Goal: Contribute content: Add original content to the website for others to see

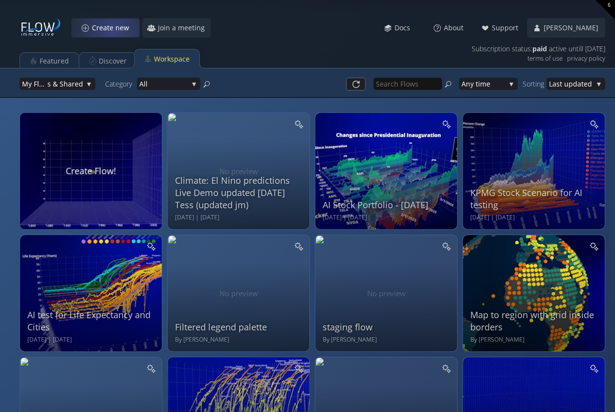
click at [113, 31] on span "Create new" at bounding box center [113, 28] width 44 height 10
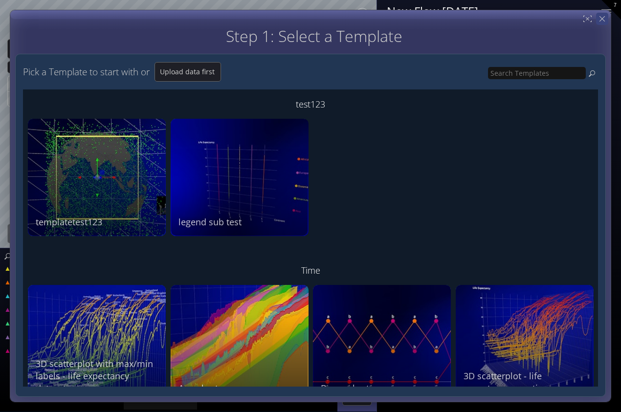
click at [606, 18] on div "Step 1: Select a Template Step 2: Review sample data used by this Template Pick…" at bounding box center [310, 206] width 601 height 392
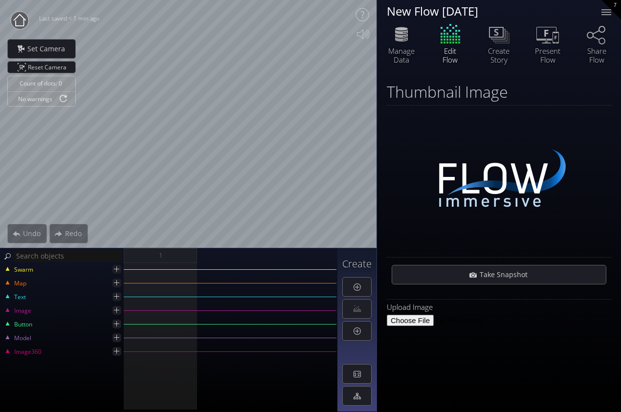
click at [428, 11] on div "New Flow [DATE]" at bounding box center [488, 11] width 202 height 12
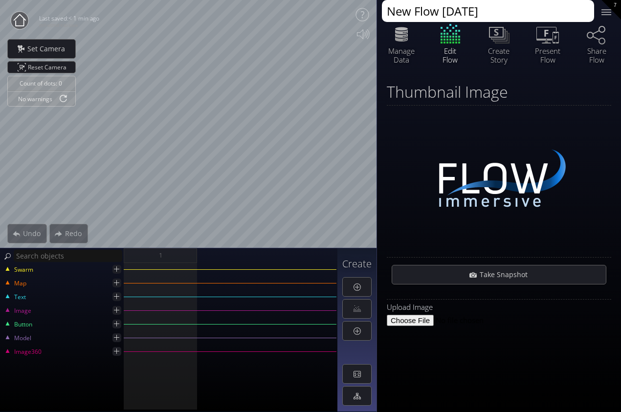
paste textarea "Population Futures v"
type textarea "Population Futures v2"
click at [600, 91] on div "Thumbnail Image" at bounding box center [499, 91] width 224 height 17
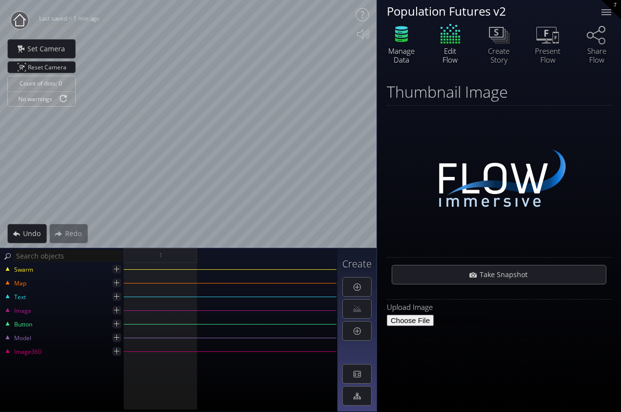
click at [406, 39] on icon at bounding box center [401, 40] width 13 height 4
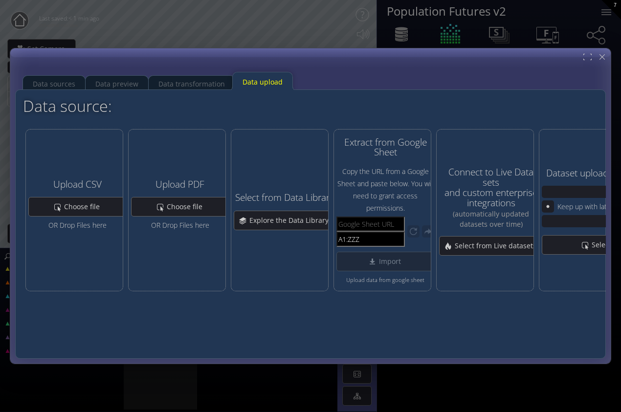
click at [409, 98] on div "Data source:" at bounding box center [293, 105] width 541 height 17
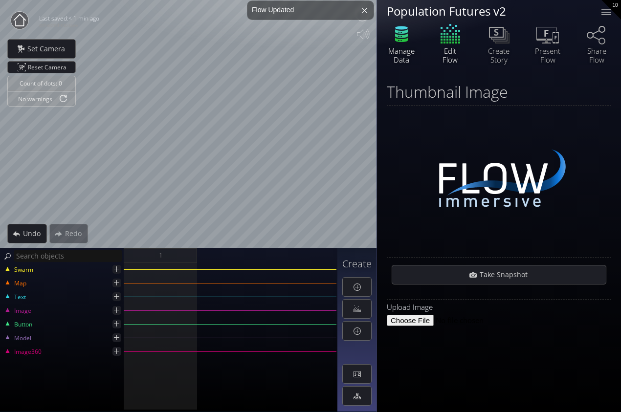
click at [408, 38] on icon at bounding box center [401, 40] width 13 height 4
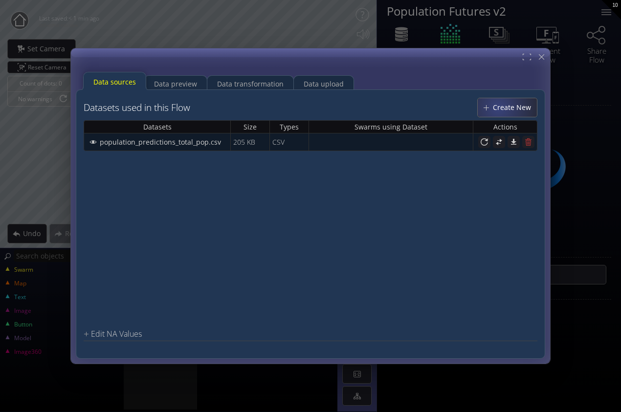
click at [500, 108] on span "Create New" at bounding box center [514, 108] width 44 height 10
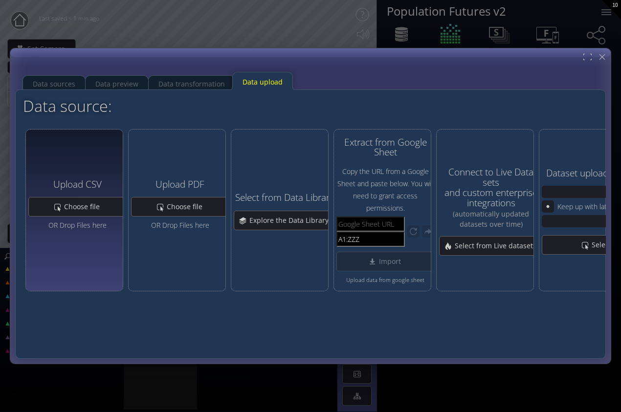
click at [86, 195] on div "Upload CSV Choose file OR Drop Files here" at bounding box center [77, 210] width 98 height 72
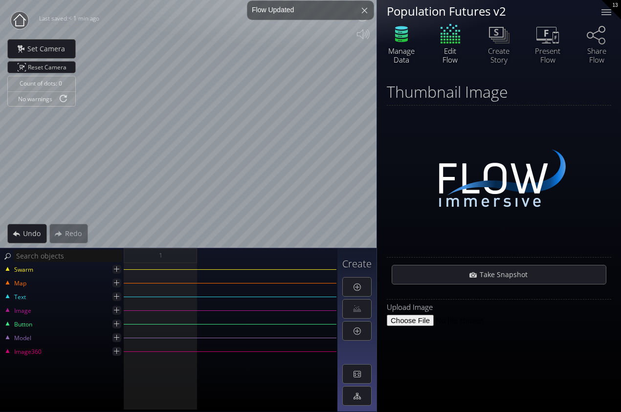
click at [400, 38] on icon at bounding box center [401, 34] width 29 height 24
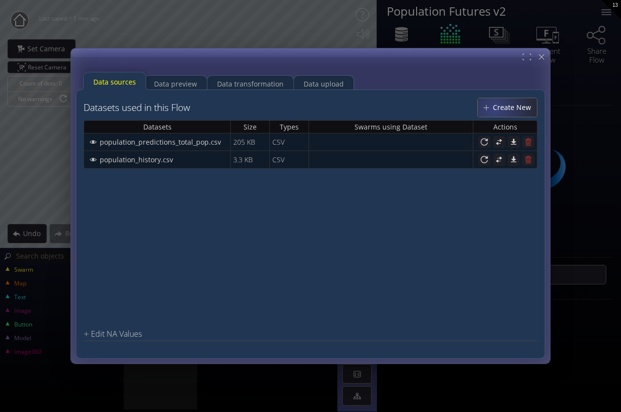
click at [496, 109] on span "Create New" at bounding box center [514, 108] width 44 height 10
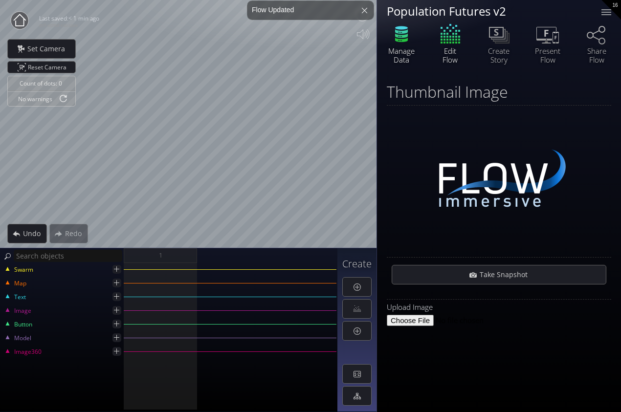
click at [406, 31] on icon at bounding box center [401, 31] width 13 height 4
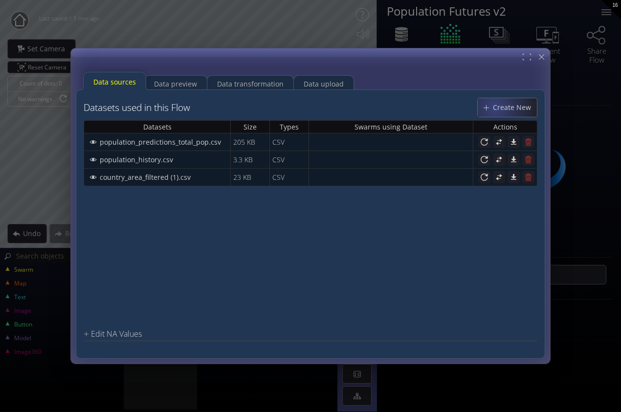
click at [498, 109] on span "Create New" at bounding box center [514, 108] width 44 height 10
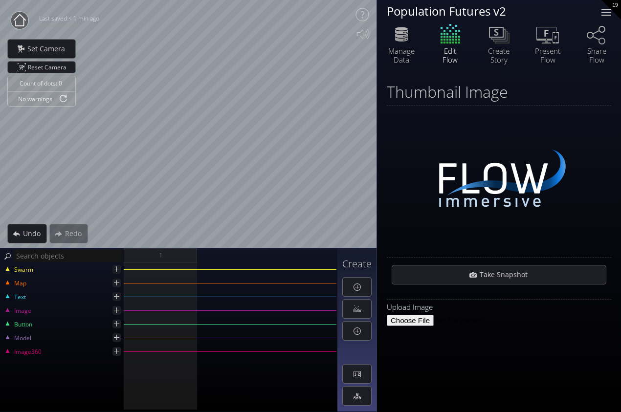
click at [611, 11] on div at bounding box center [606, 12] width 20 height 20
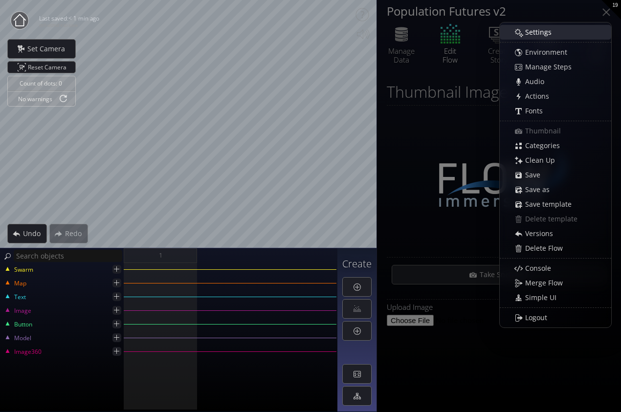
click at [545, 36] on span "Settings" at bounding box center [540, 32] width 33 height 10
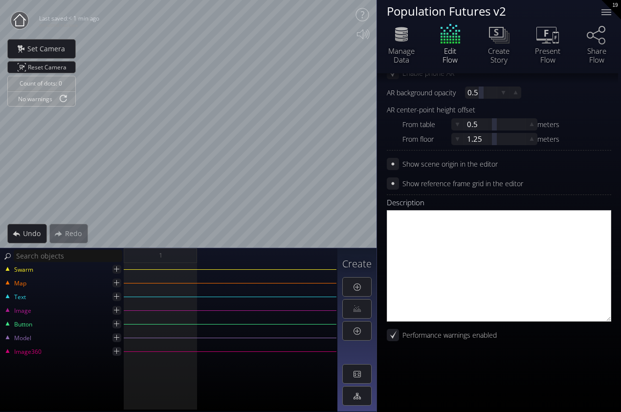
scroll to position [403, 0]
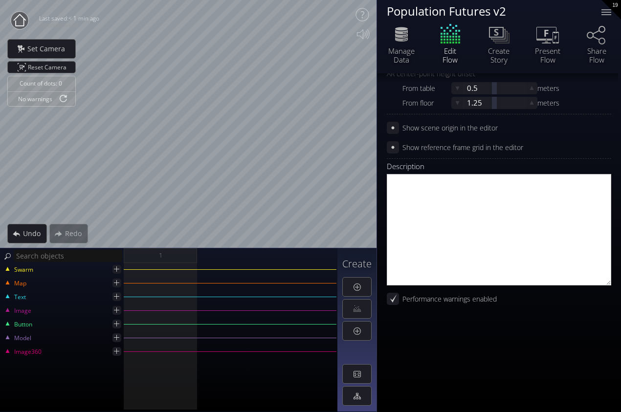
click at [426, 341] on div "show json" at bounding box center [499, 365] width 224 height 73
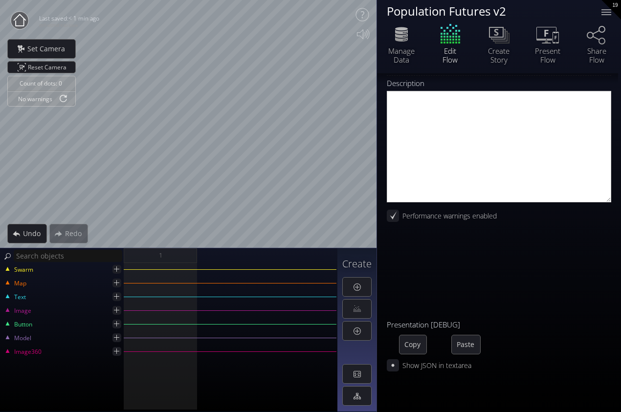
scroll to position [487, 0]
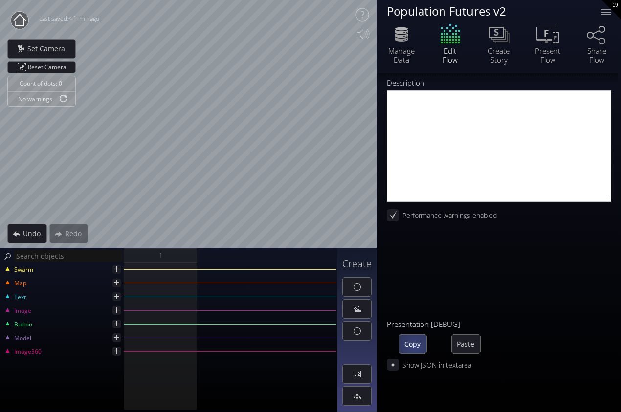
click at [412, 347] on span "Copy" at bounding box center [412, 344] width 27 height 10
click at [472, 347] on span "Paste" at bounding box center [466, 344] width 28 height 10
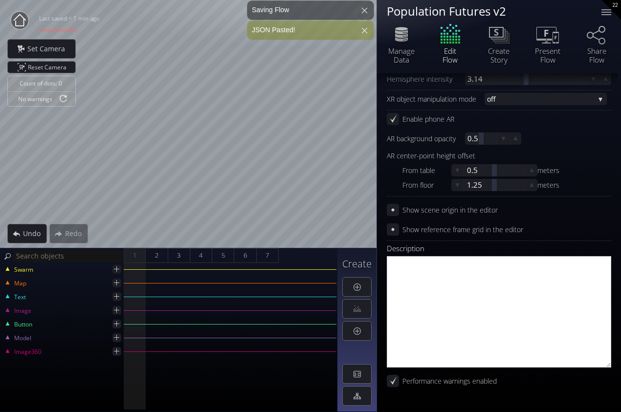
scroll to position [652, 0]
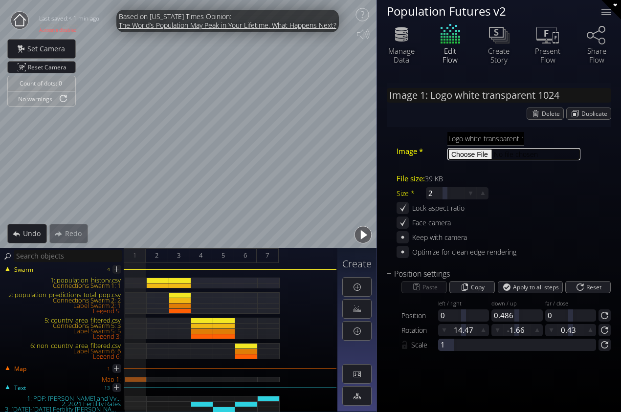
click at [468, 155] on input "file" at bounding box center [513, 154] width 133 height 12
type input "C:\fakepath\Logo white transparent 1024.png"
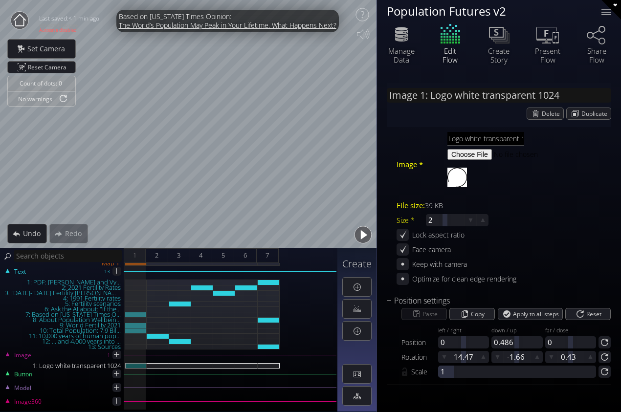
scroll to position [116, 0]
click at [133, 367] on div "1: Logo white transparent 1024" at bounding box center [136, 365] width 22 height 5
click at [116, 355] on icon at bounding box center [116, 354] width 5 height 5
type input "Image 2:"
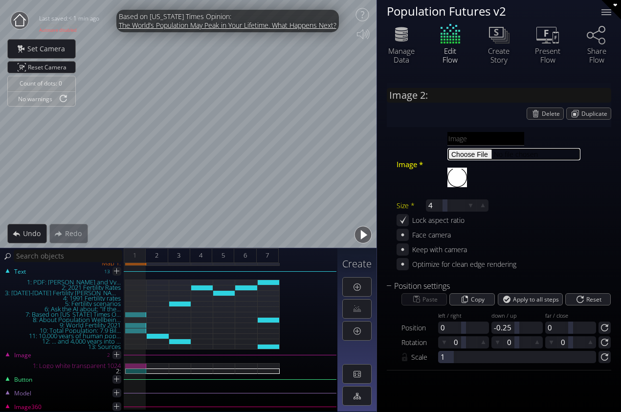
click at [470, 151] on input "file" at bounding box center [513, 154] width 133 height 12
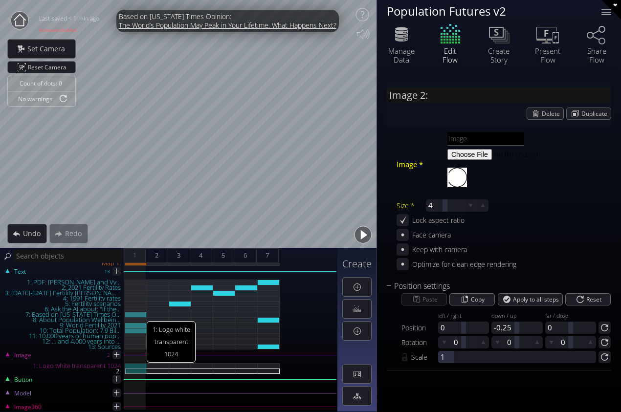
click at [136, 364] on div "1: Logo white transparent 1024" at bounding box center [136, 365] width 22 height 5
type input "Image 1: Logo white transparent 1024"
type input "Logo white transparent 1024.png"
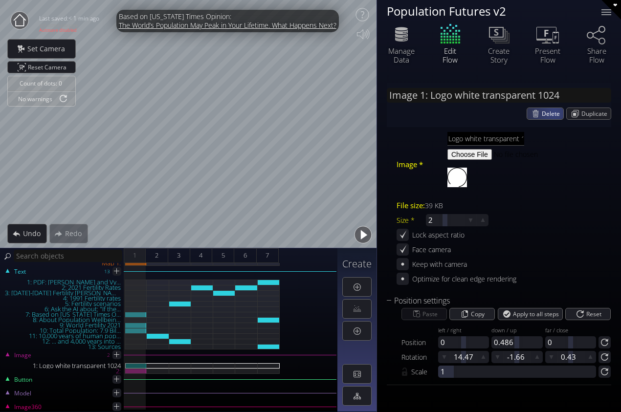
click at [552, 112] on span "Delete" at bounding box center [553, 113] width 22 height 11
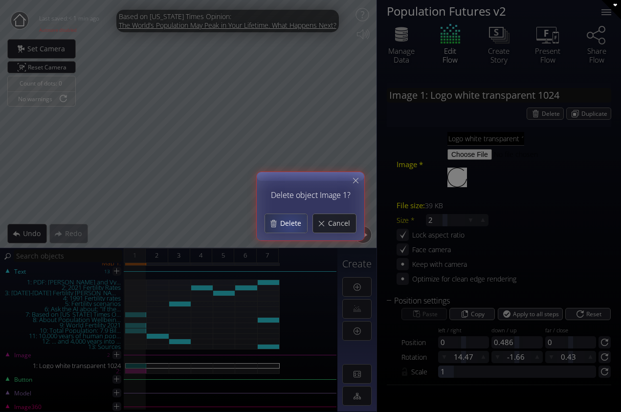
click at [291, 224] on span "Delete" at bounding box center [293, 223] width 27 height 10
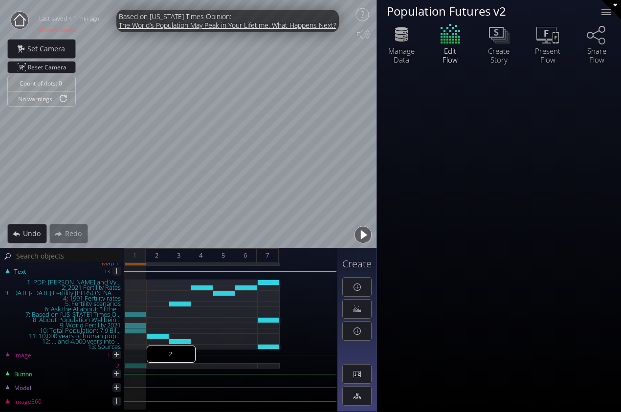
click at [135, 365] on div "2:" at bounding box center [136, 365] width 22 height 5
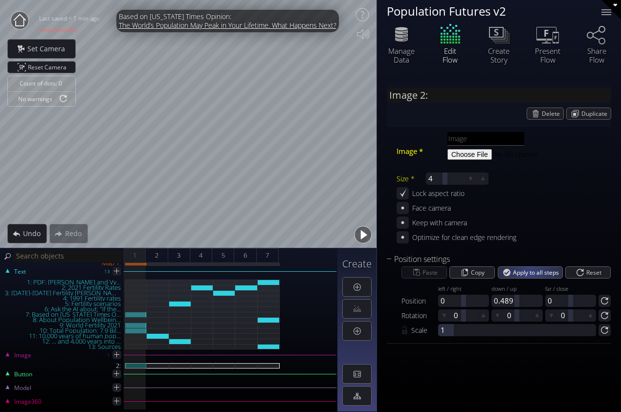
click at [530, 270] on span "Apply to all steps" at bounding box center [537, 272] width 49 height 11
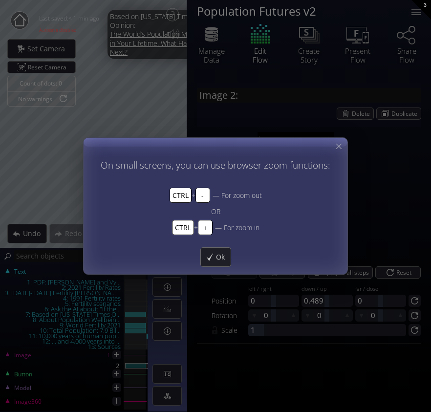
drag, startPoint x: 341, startPoint y: 144, endPoint x: 362, endPoint y: 151, distance: 22.1
click at [341, 144] on icon at bounding box center [338, 146] width 9 height 9
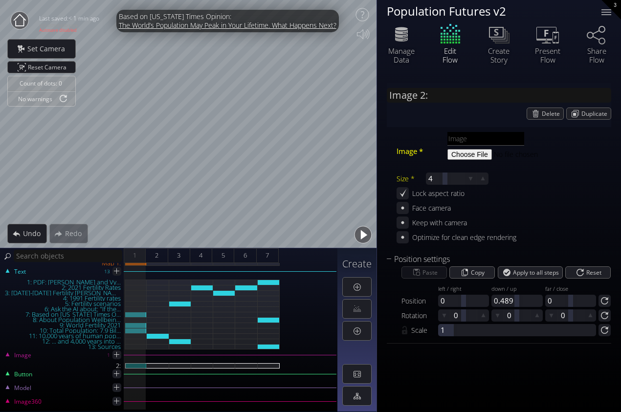
click at [363, 233] on button "button" at bounding box center [363, 235] width 22 height 22
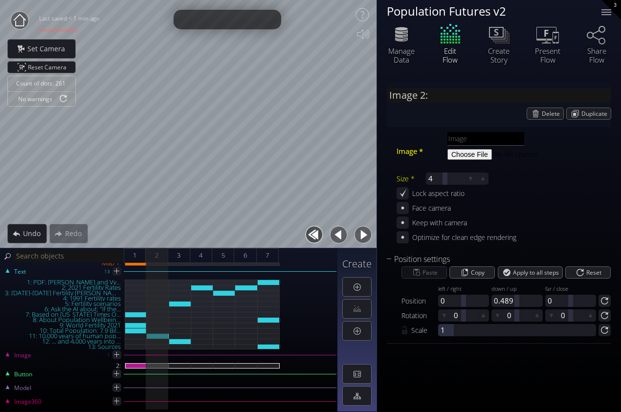
click at [362, 232] on button "button" at bounding box center [363, 235] width 22 height 22
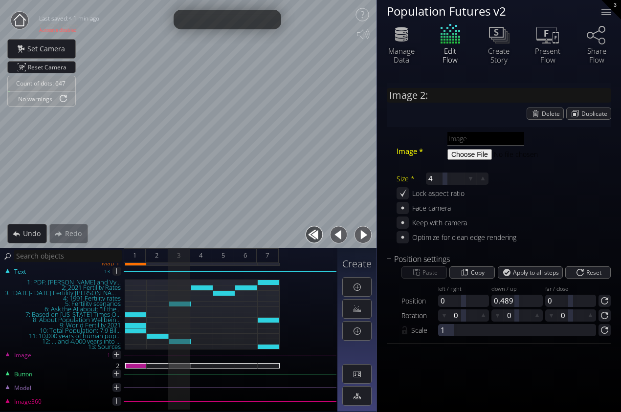
click at [362, 232] on button "button" at bounding box center [363, 235] width 22 height 22
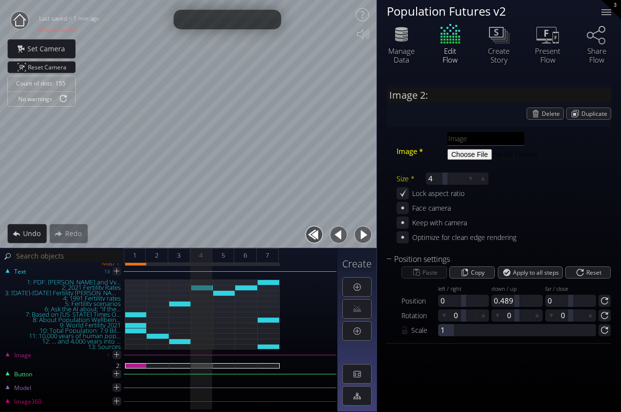
click at [362, 232] on button "button" at bounding box center [363, 235] width 22 height 22
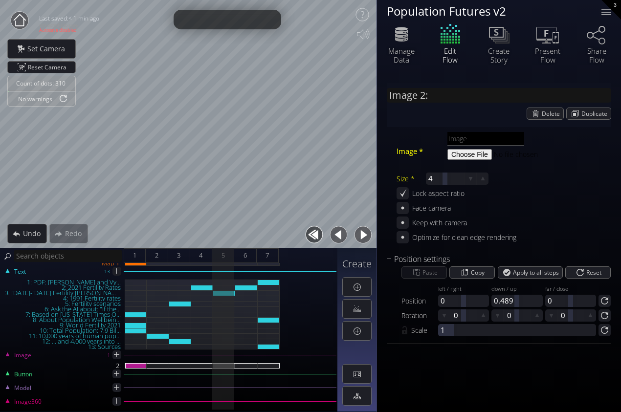
click at [362, 232] on button "button" at bounding box center [363, 235] width 22 height 22
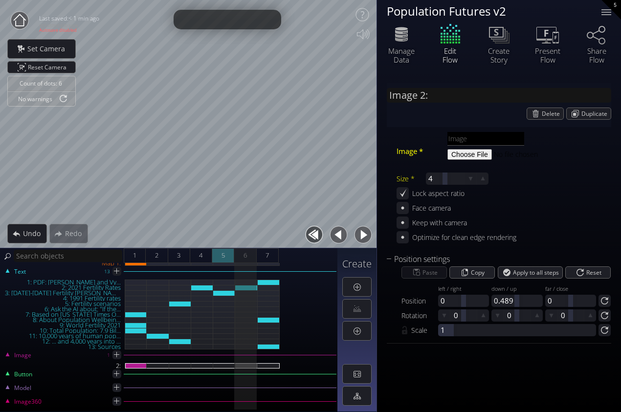
click at [231, 254] on div "5" at bounding box center [223, 255] width 22 height 15
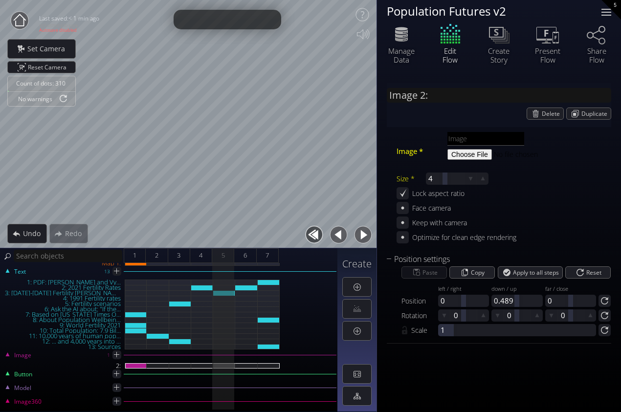
click at [605, 10] on div at bounding box center [606, 12] width 20 height 20
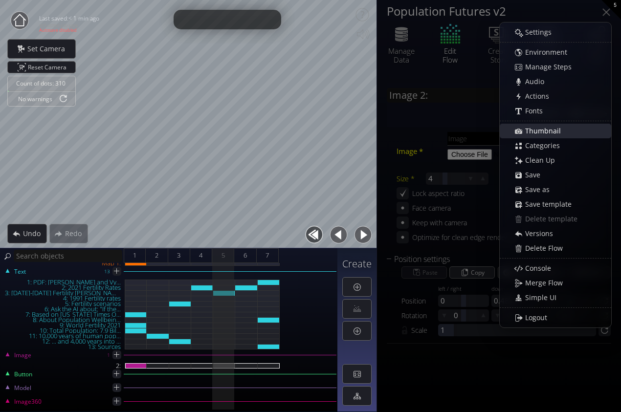
click at [555, 134] on span "Thumbnail" at bounding box center [545, 131] width 42 height 10
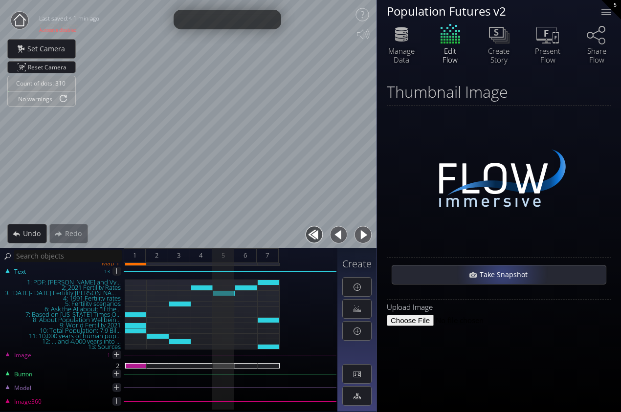
click at [501, 273] on span "Take Snapshot" at bounding box center [506, 275] width 54 height 10
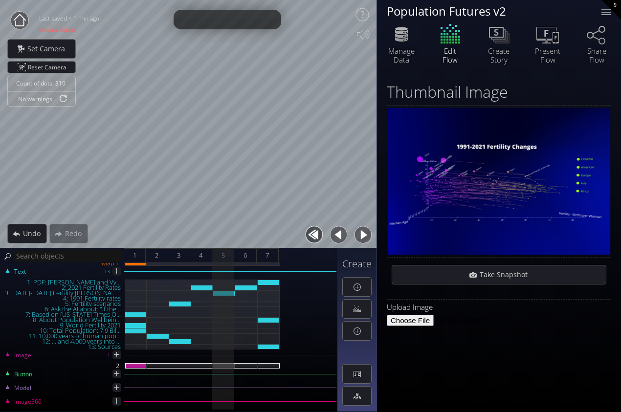
click at [557, 326] on div "Upload Image" at bounding box center [499, 317] width 224 height 31
click at [554, 44] on icon at bounding box center [547, 34] width 29 height 24
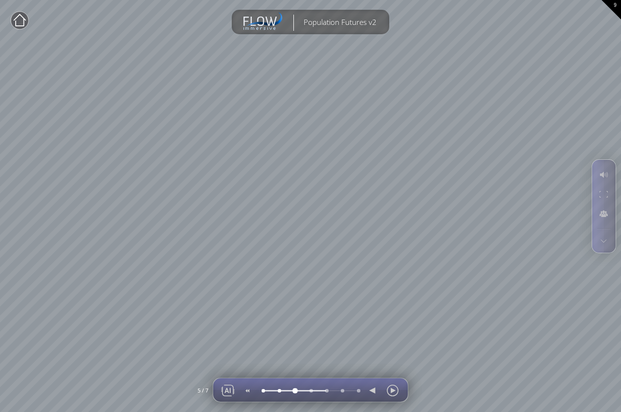
click at [294, 391] on div at bounding box center [294, 391] width 0 height 0
click at [227, 391] on div at bounding box center [227, 390] width 15 height 23
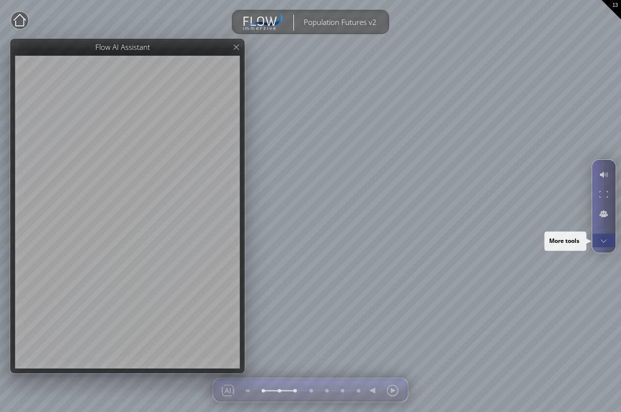
click at [607, 241] on div at bounding box center [603, 241] width 18 height 14
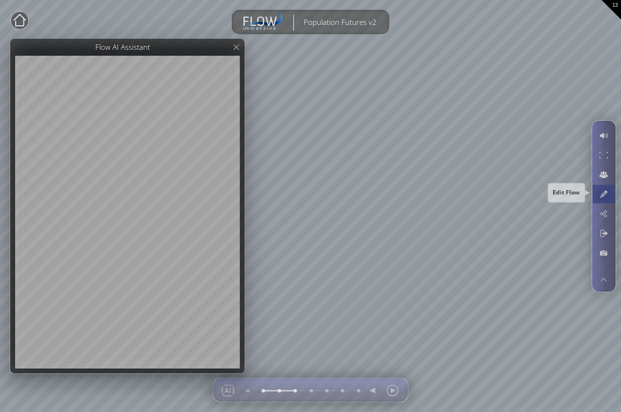
click at [604, 196] on div at bounding box center [603, 194] width 18 height 19
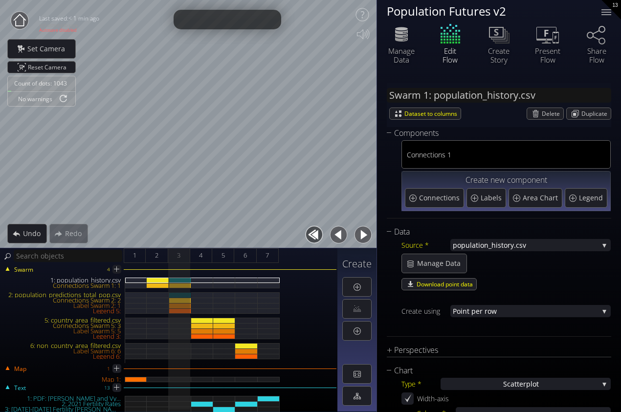
click at [181, 294] on div "2: population_predictions_total_pop.csv" at bounding box center [180, 294] width 22 height 5
type input "Swarm 2: population_predictions_total_pop.csv"
type input "#ff1500"
type input "#11ff00"
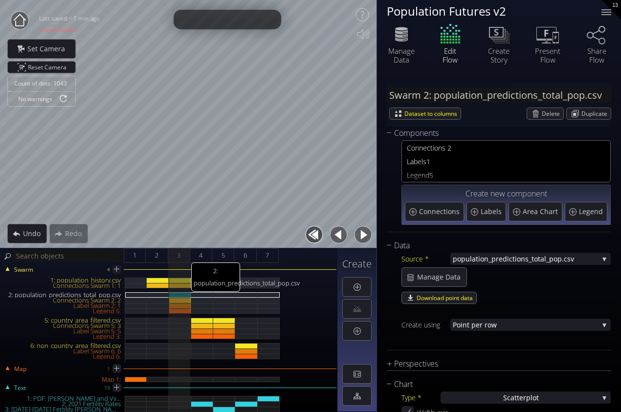
type input "#ff1500"
type input "#11ff00"
click at [552, 44] on icon at bounding box center [547, 34] width 29 height 24
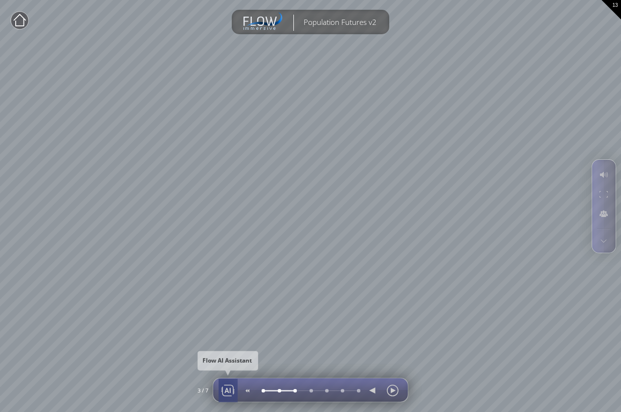
click at [225, 388] on div at bounding box center [227, 390] width 15 height 23
